Goal: Task Accomplishment & Management: Use online tool/utility

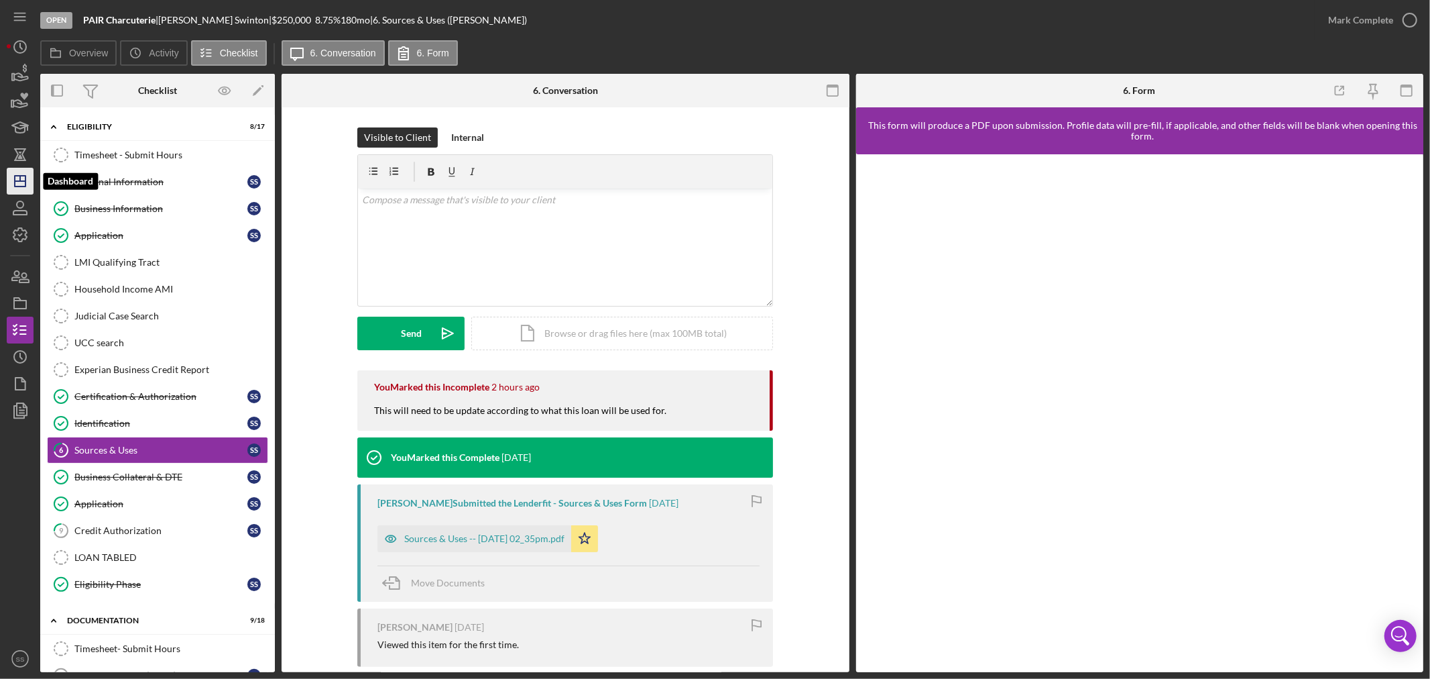
click at [21, 182] on icon "Icon/Dashboard" at bounding box center [20, 181] width 34 height 34
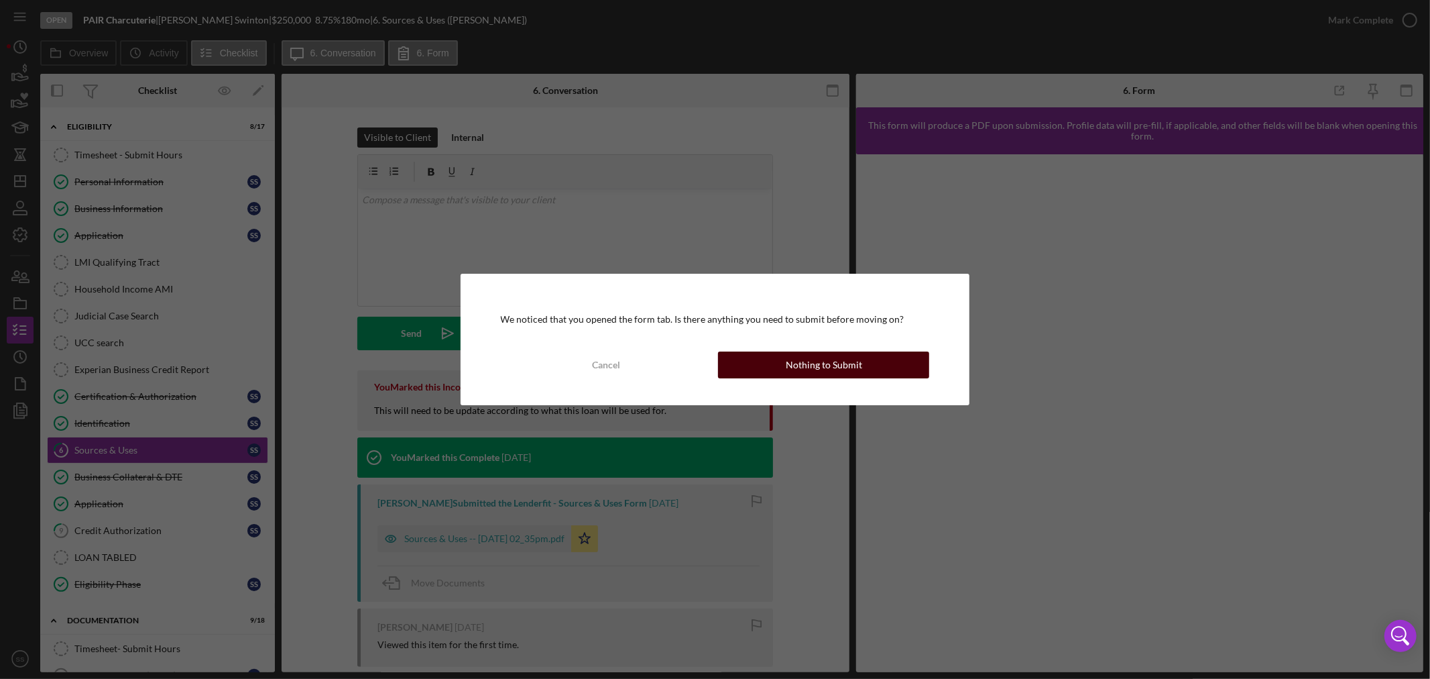
click at [826, 366] on div "Nothing to Submit" at bounding box center [824, 364] width 76 height 27
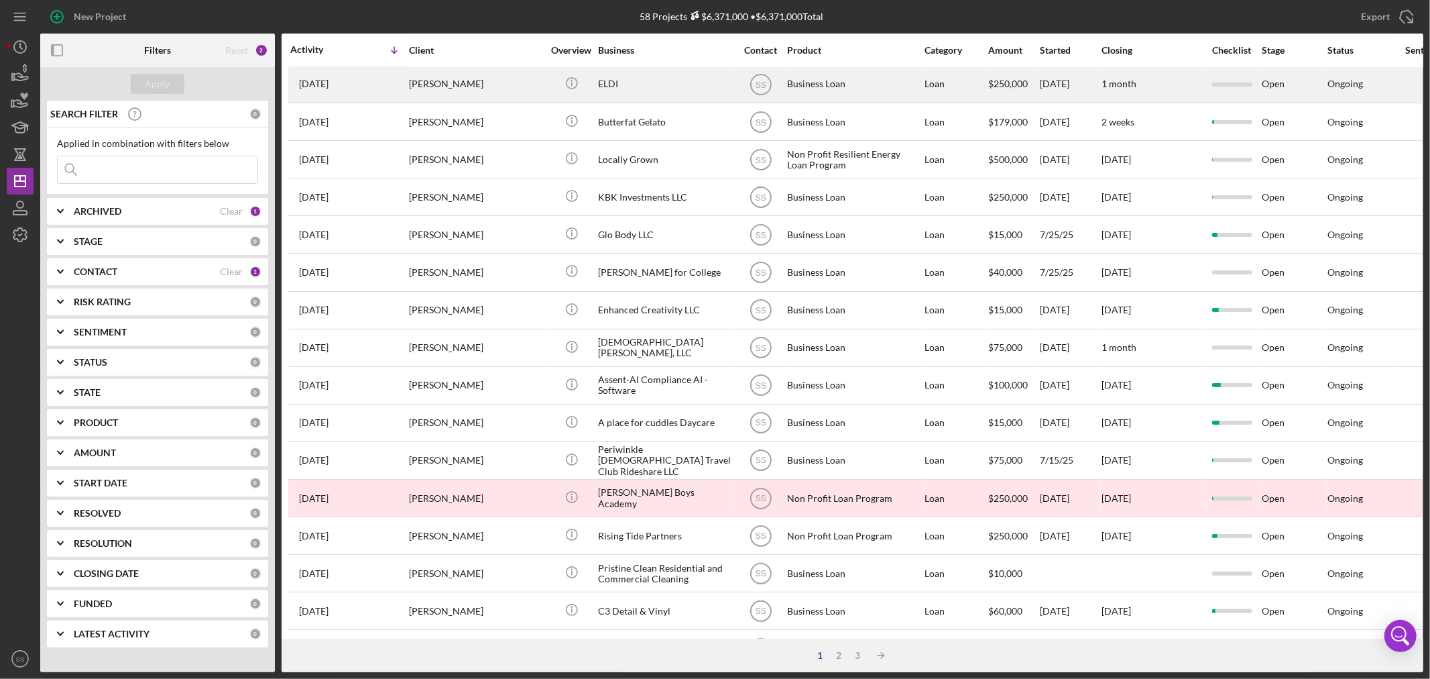
scroll to position [223, 0]
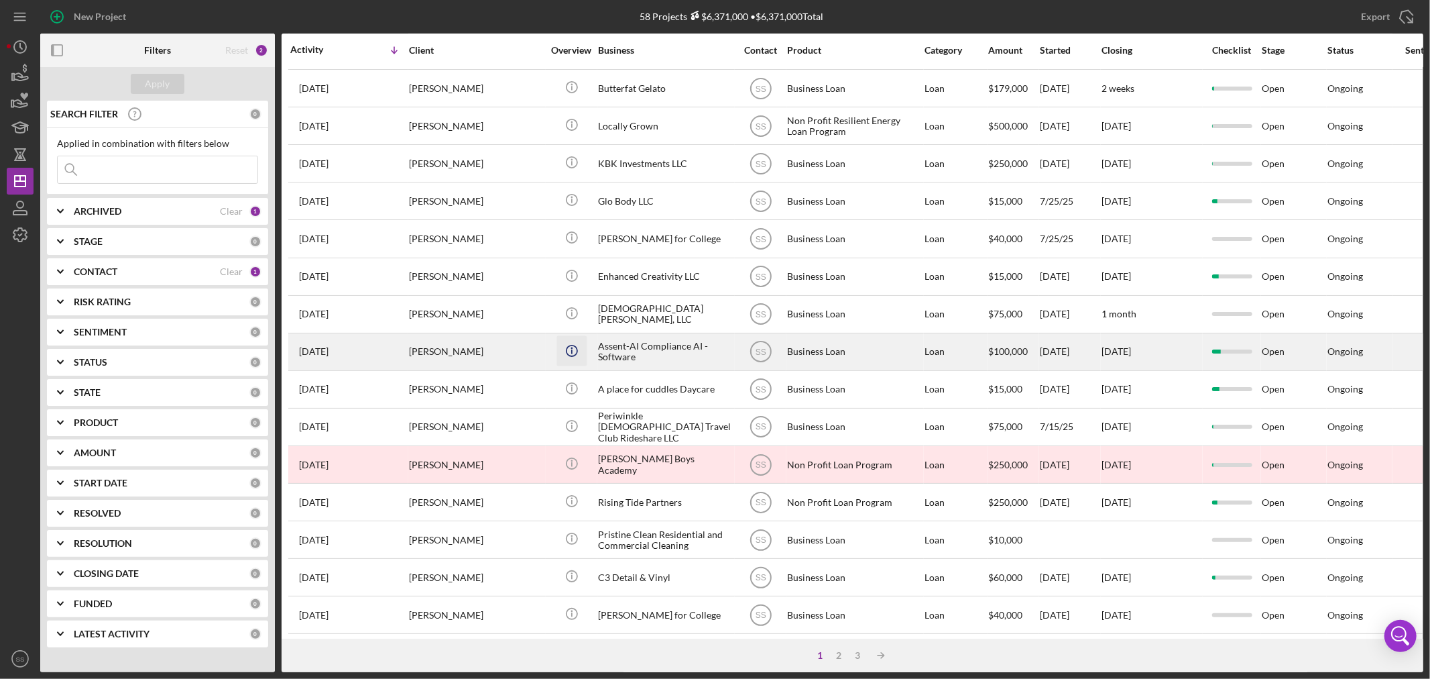
click at [585, 357] on icon "Icon/Info" at bounding box center [572, 350] width 30 height 30
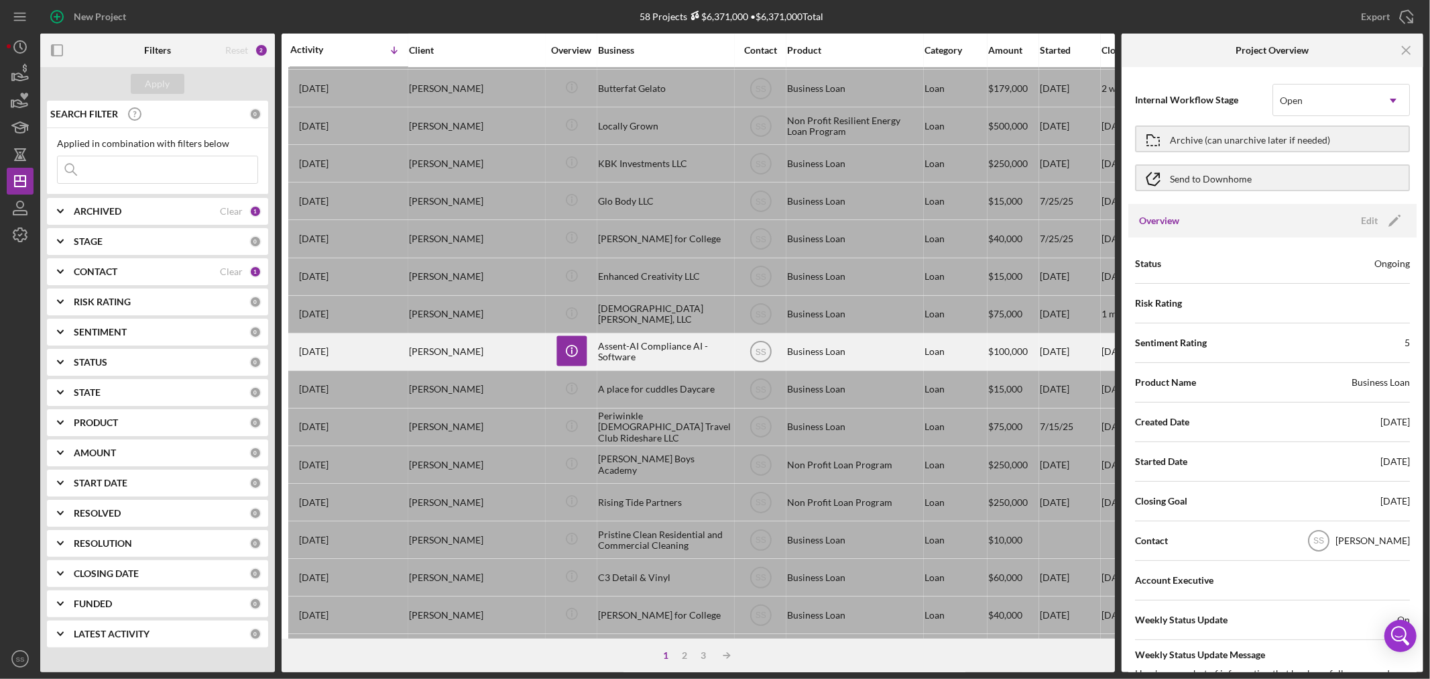
click at [428, 357] on div "[PERSON_NAME]" at bounding box center [476, 352] width 134 height 36
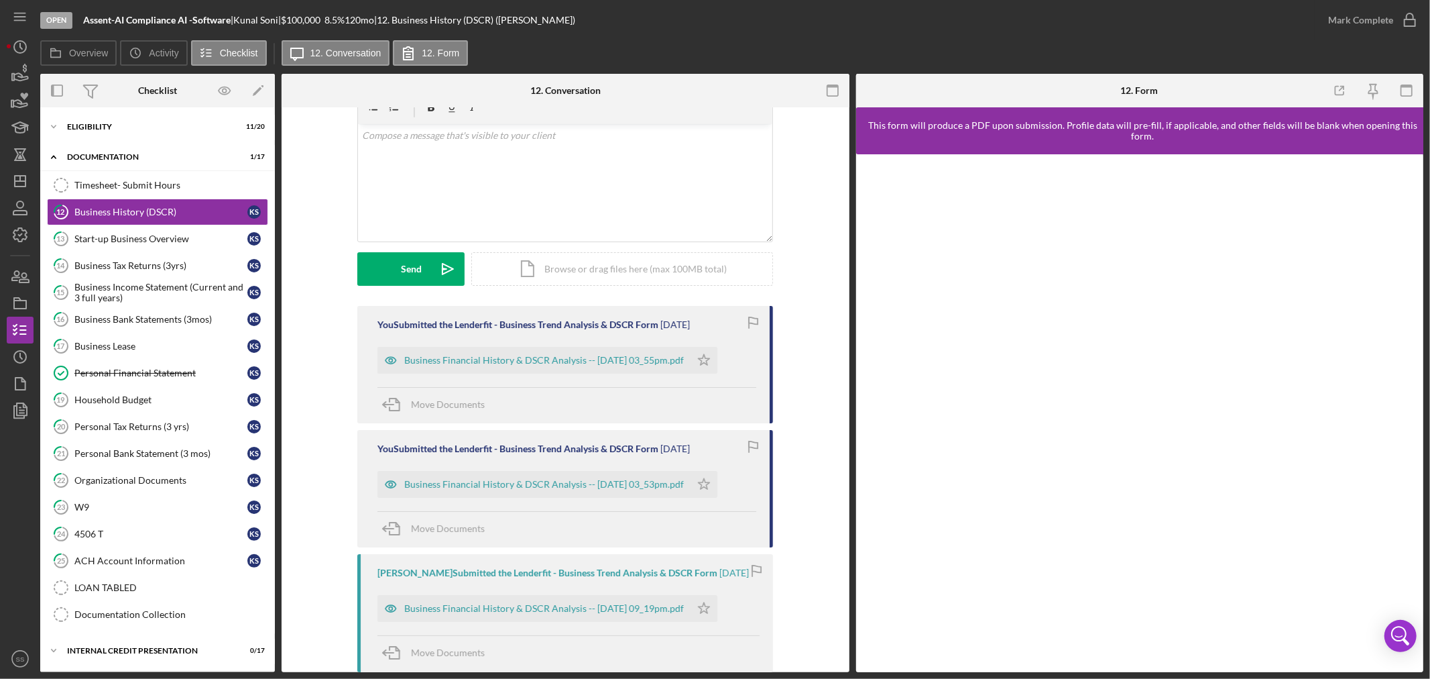
scroll to position [244, 0]
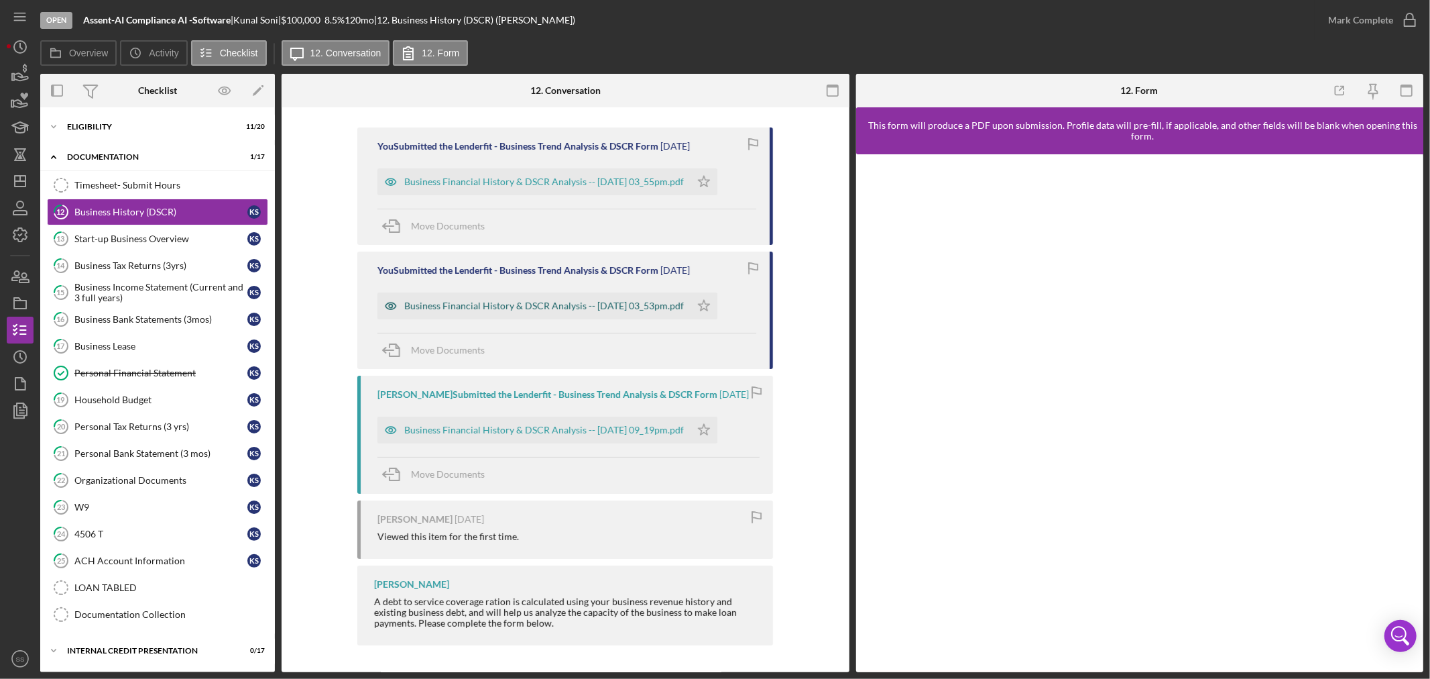
click at [481, 302] on div "Business Financial History & DSCR Analysis -- [DATE] 03_53pm.pdf" at bounding box center [544, 305] width 280 height 11
